Goal: Find specific page/section: Find specific page/section

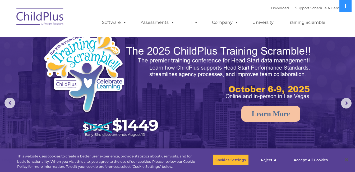
select select "MEDIUM"
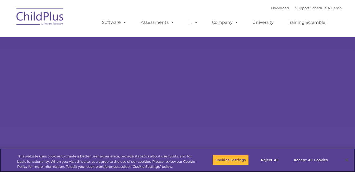
select select "MEDIUM"
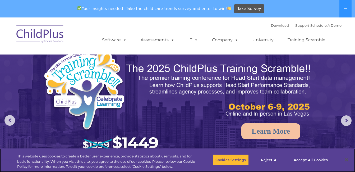
select select "MEDIUM"
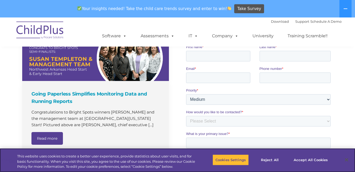
scroll to position [381, 0]
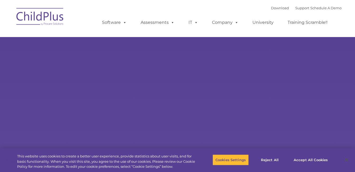
type input ""
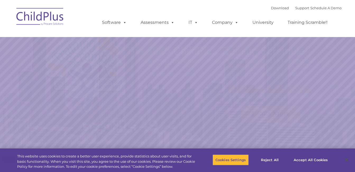
select select "MEDIUM"
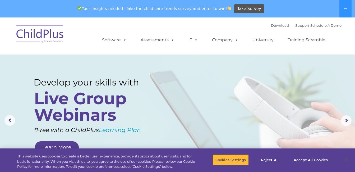
click at [342, 40] on nav "Download Support | Schedule A Demo  MENU MENU Software ChildPlus: The original…" at bounding box center [177, 35] width 355 height 37
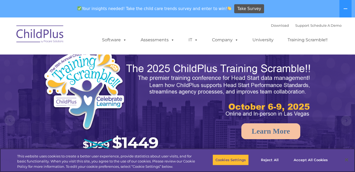
select select "MEDIUM"
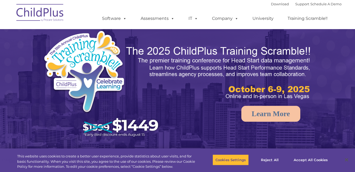
scroll to position [381, 0]
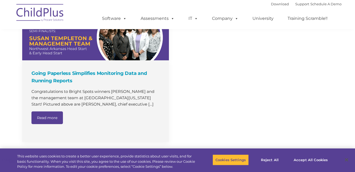
select select "MEDIUM"
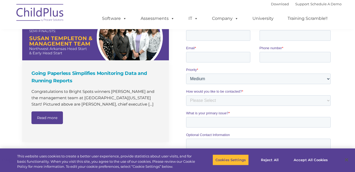
scroll to position [0, 0]
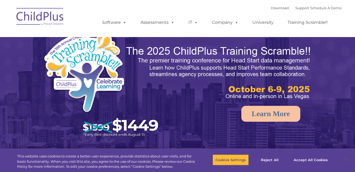
select select "MEDIUM"
